Goal: Information Seeking & Learning: Learn about a topic

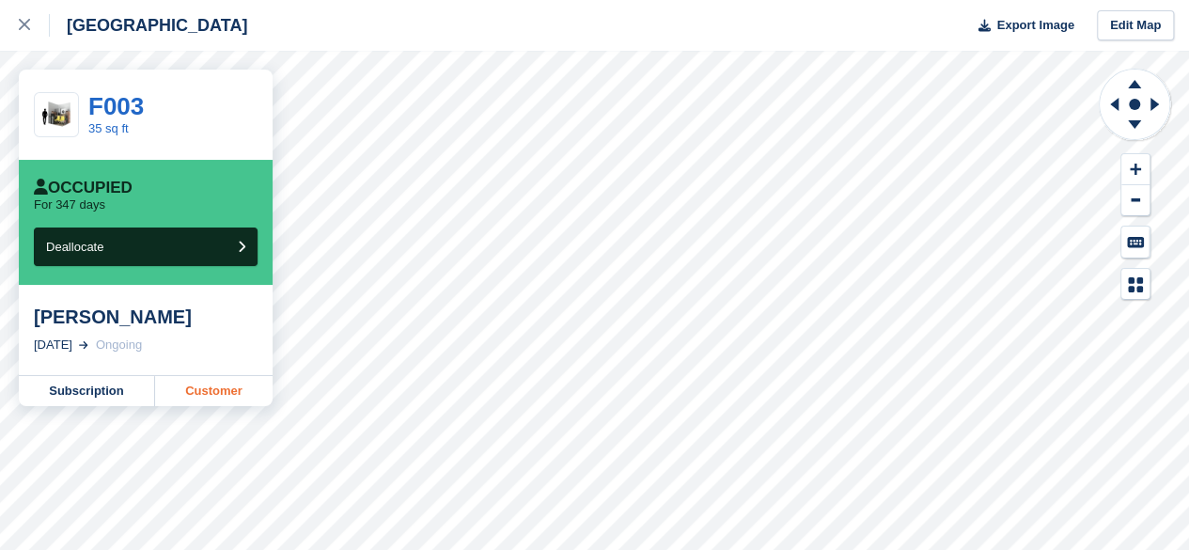
click at [213, 397] on link "Customer" at bounding box center [213, 391] width 117 height 30
click at [220, 394] on link "Customer" at bounding box center [213, 391] width 117 height 30
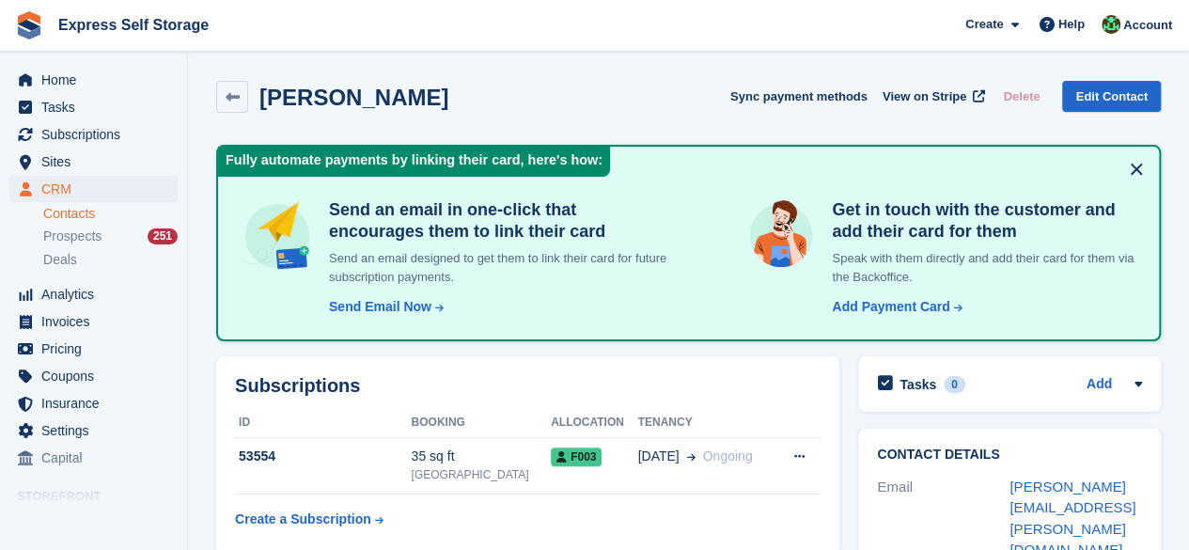
scroll to position [282, 0]
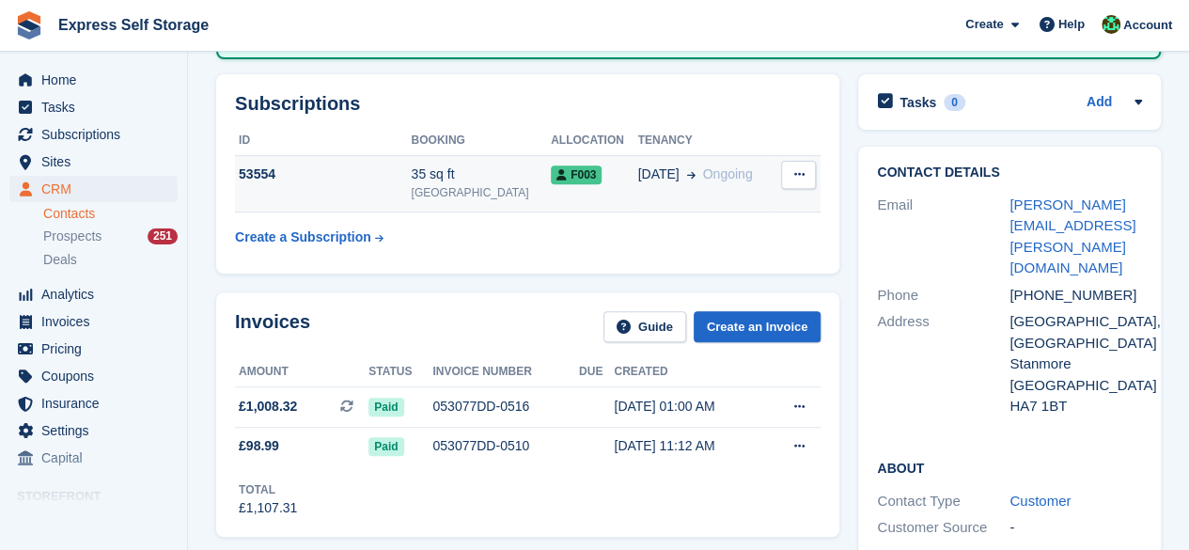
click at [353, 196] on td "53554" at bounding box center [323, 183] width 176 height 57
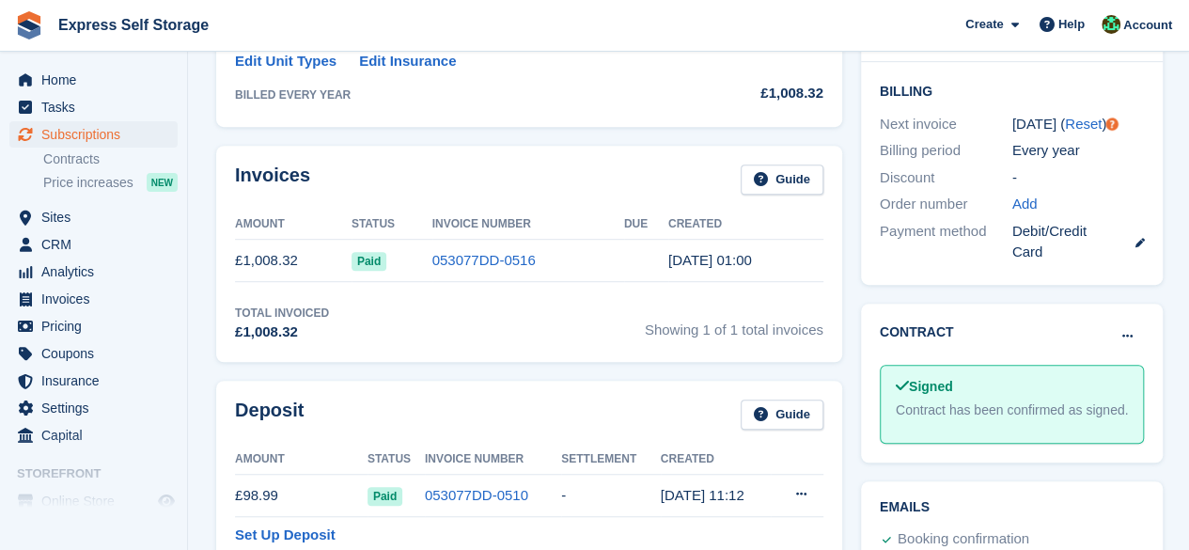
scroll to position [327, 0]
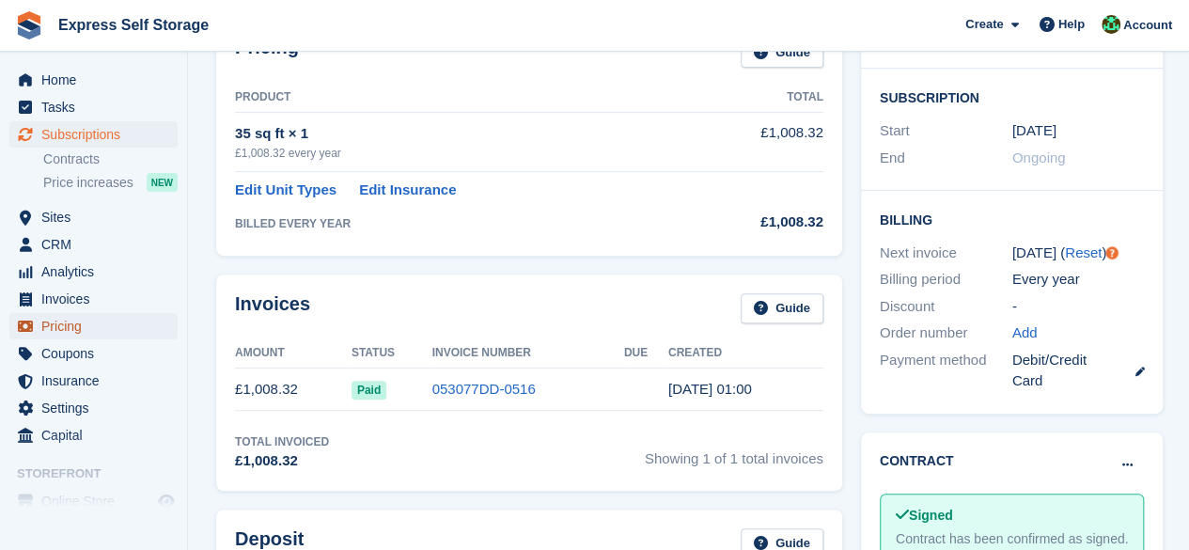
click at [88, 332] on span "Pricing" at bounding box center [97, 326] width 113 height 26
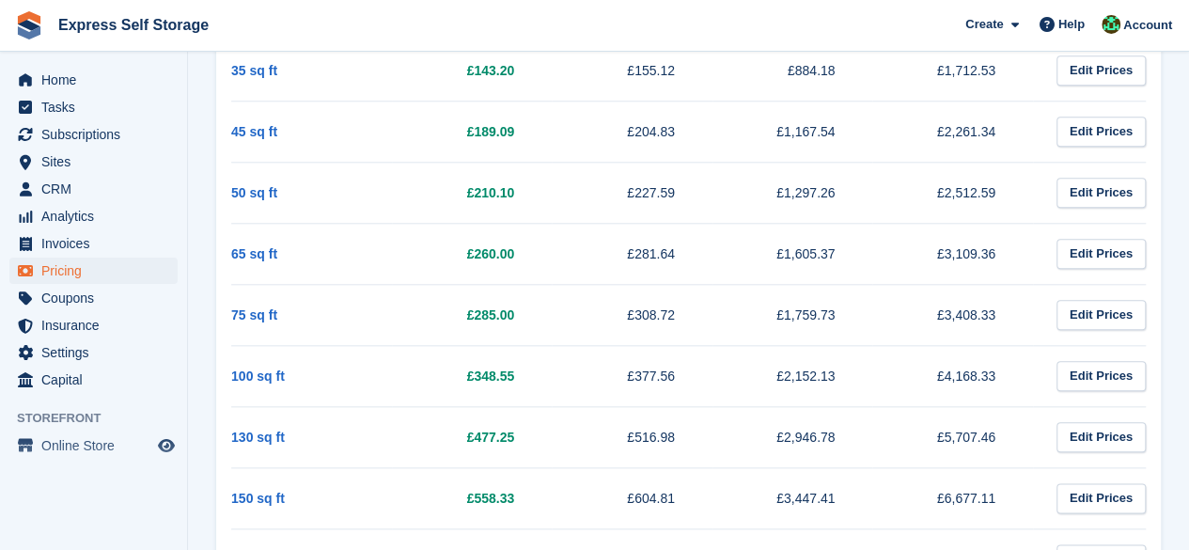
scroll to position [752, 0]
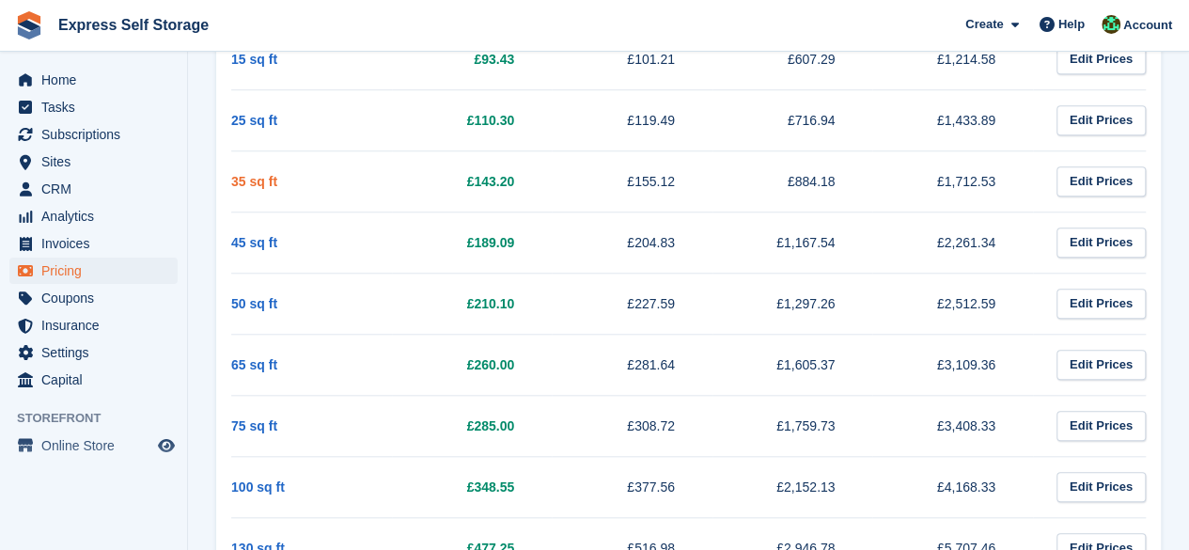
click at [241, 181] on link "35 sq ft" at bounding box center [254, 181] width 46 height 15
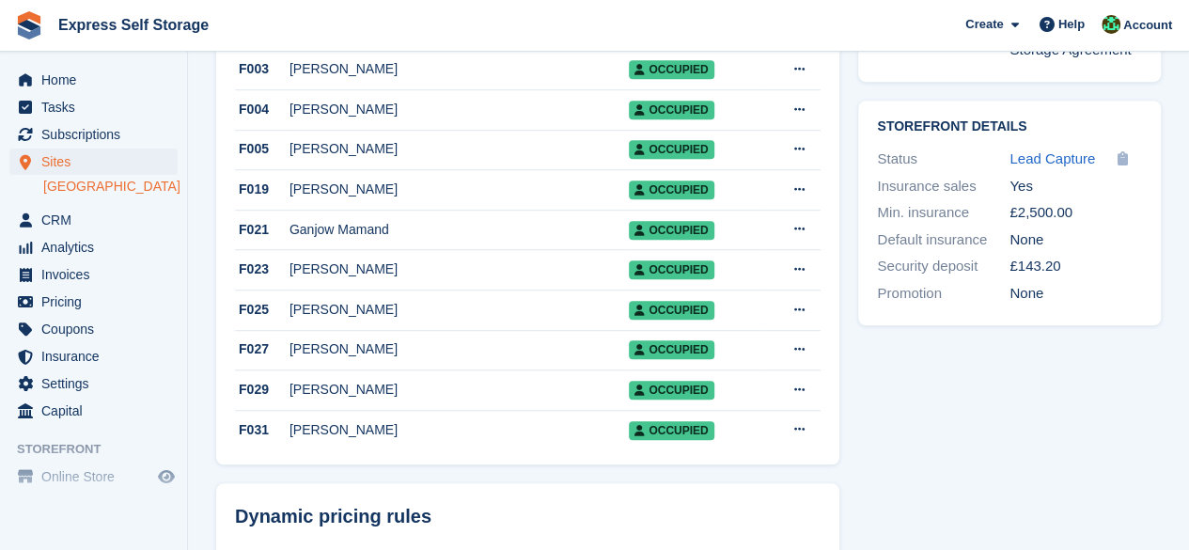
scroll to position [752, 0]
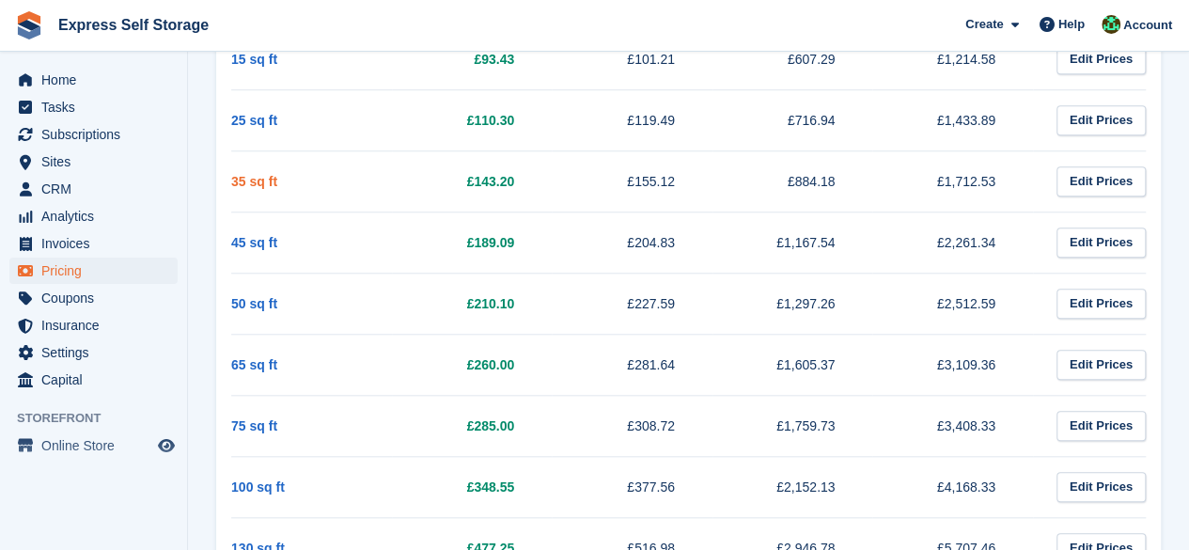
click at [258, 175] on link "35 sq ft" at bounding box center [254, 181] width 46 height 15
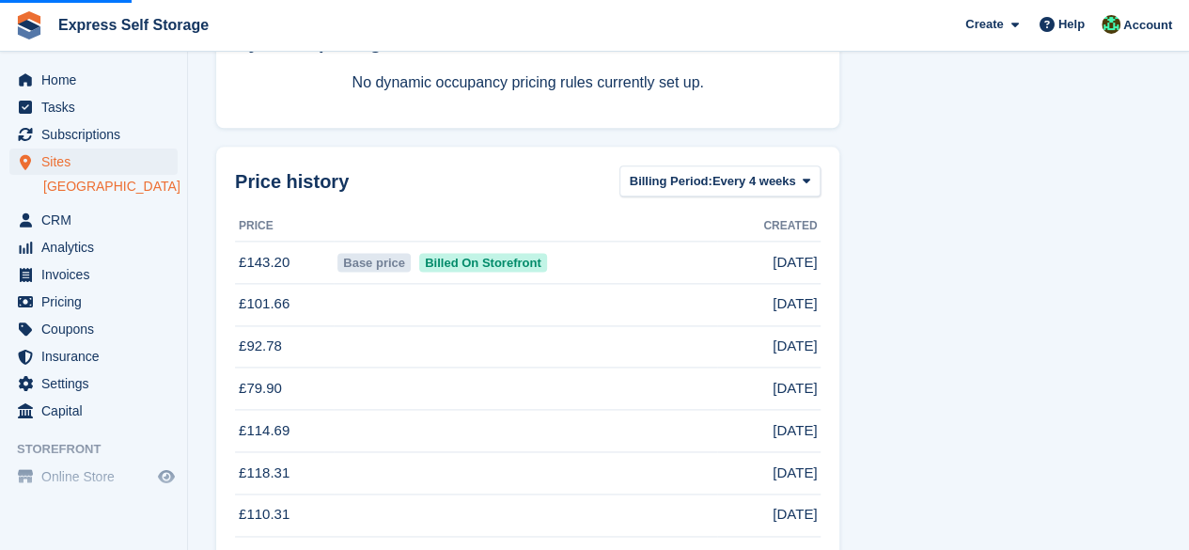
scroll to position [1199, 0]
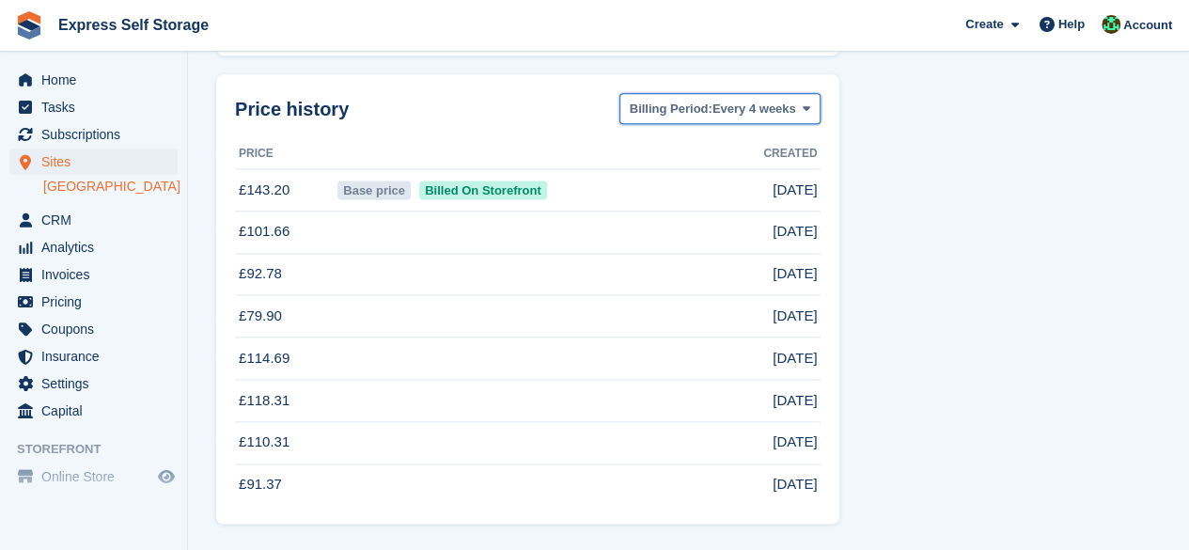
click at [739, 112] on span "Every 4 weeks" at bounding box center [754, 109] width 84 height 19
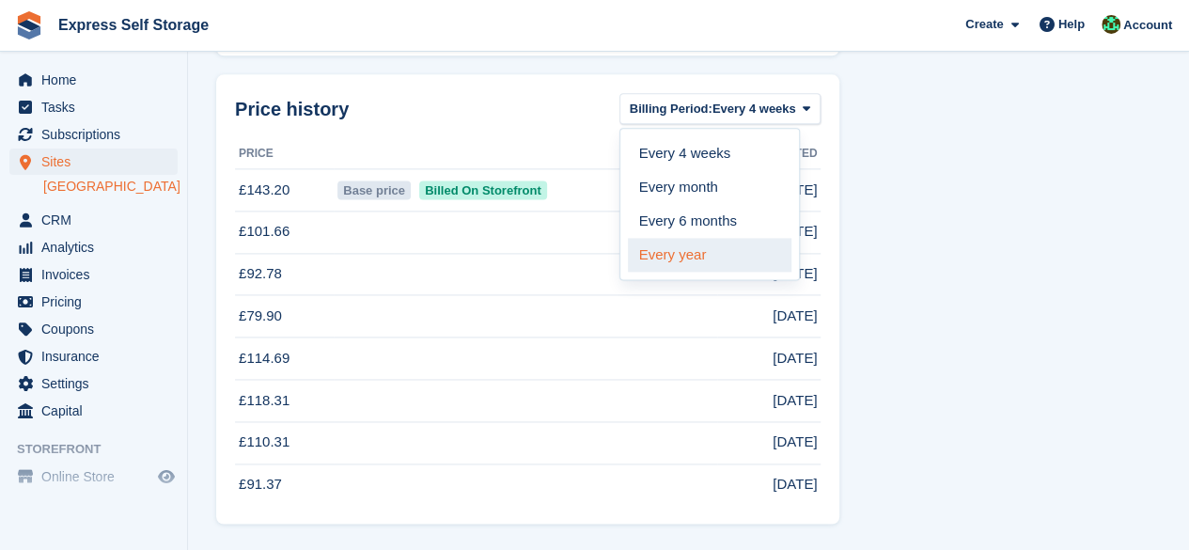
click at [689, 259] on link "Every year" at bounding box center [710, 255] width 164 height 34
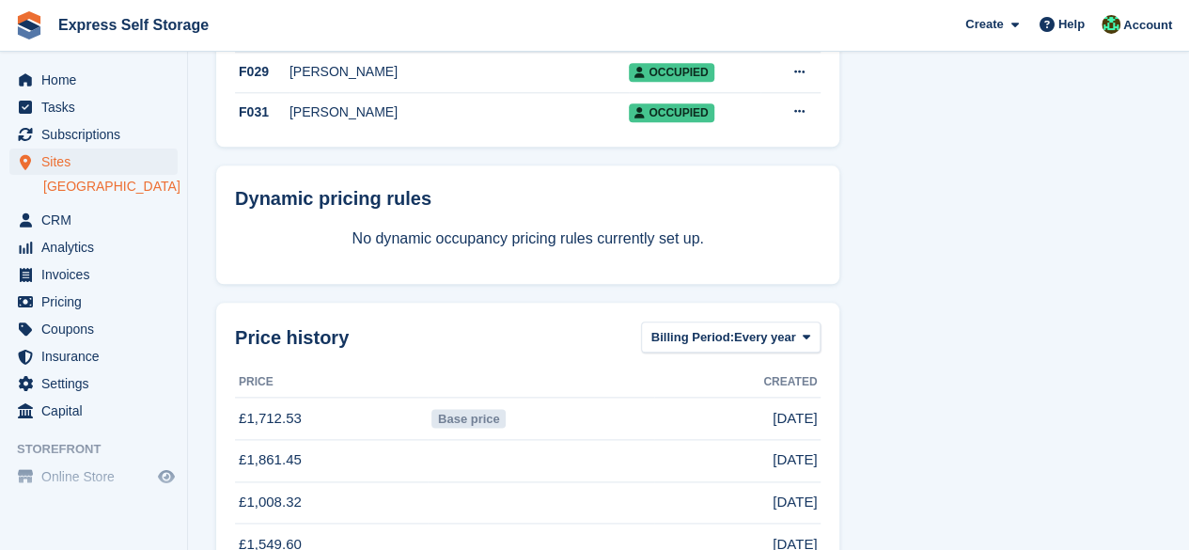
scroll to position [1032, 0]
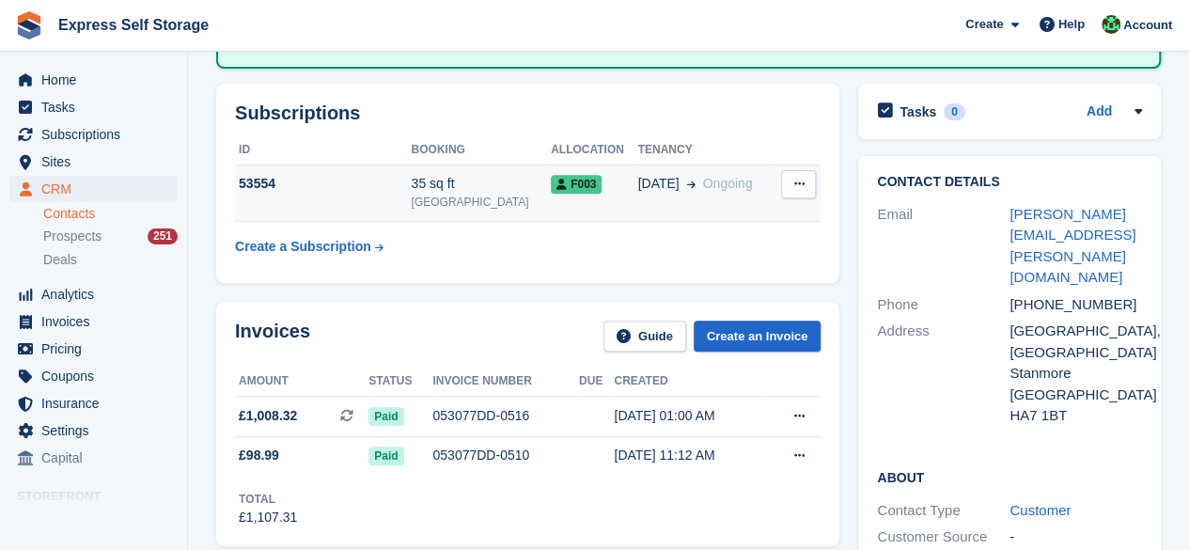
scroll to position [282, 0]
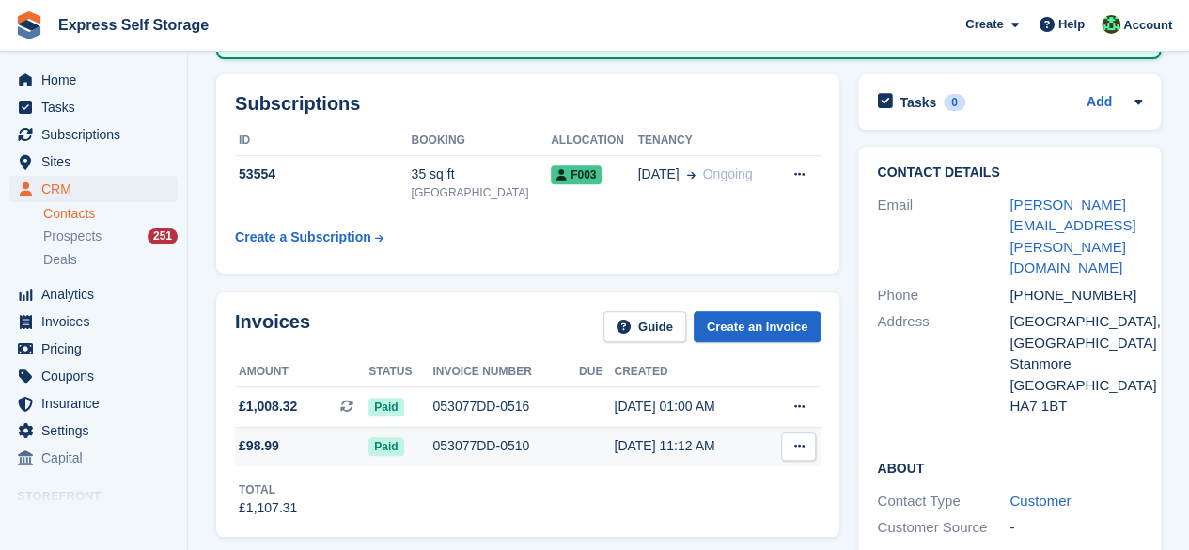
click at [411, 446] on div "Paid" at bounding box center [400, 446] width 64 height 20
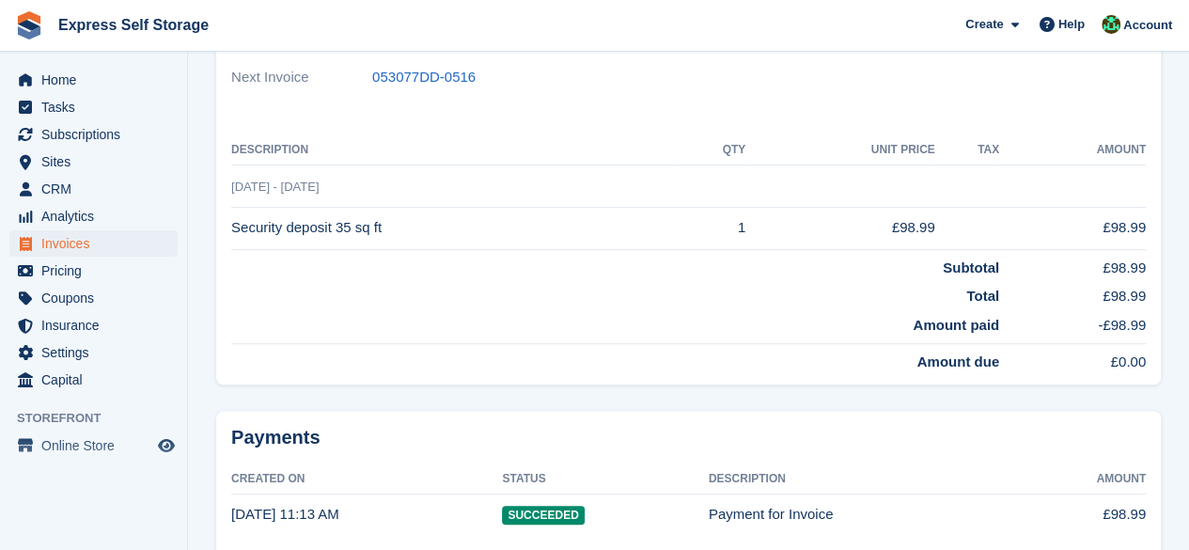
scroll to position [470, 0]
